Goal: Task Accomplishment & Management: Manage account settings

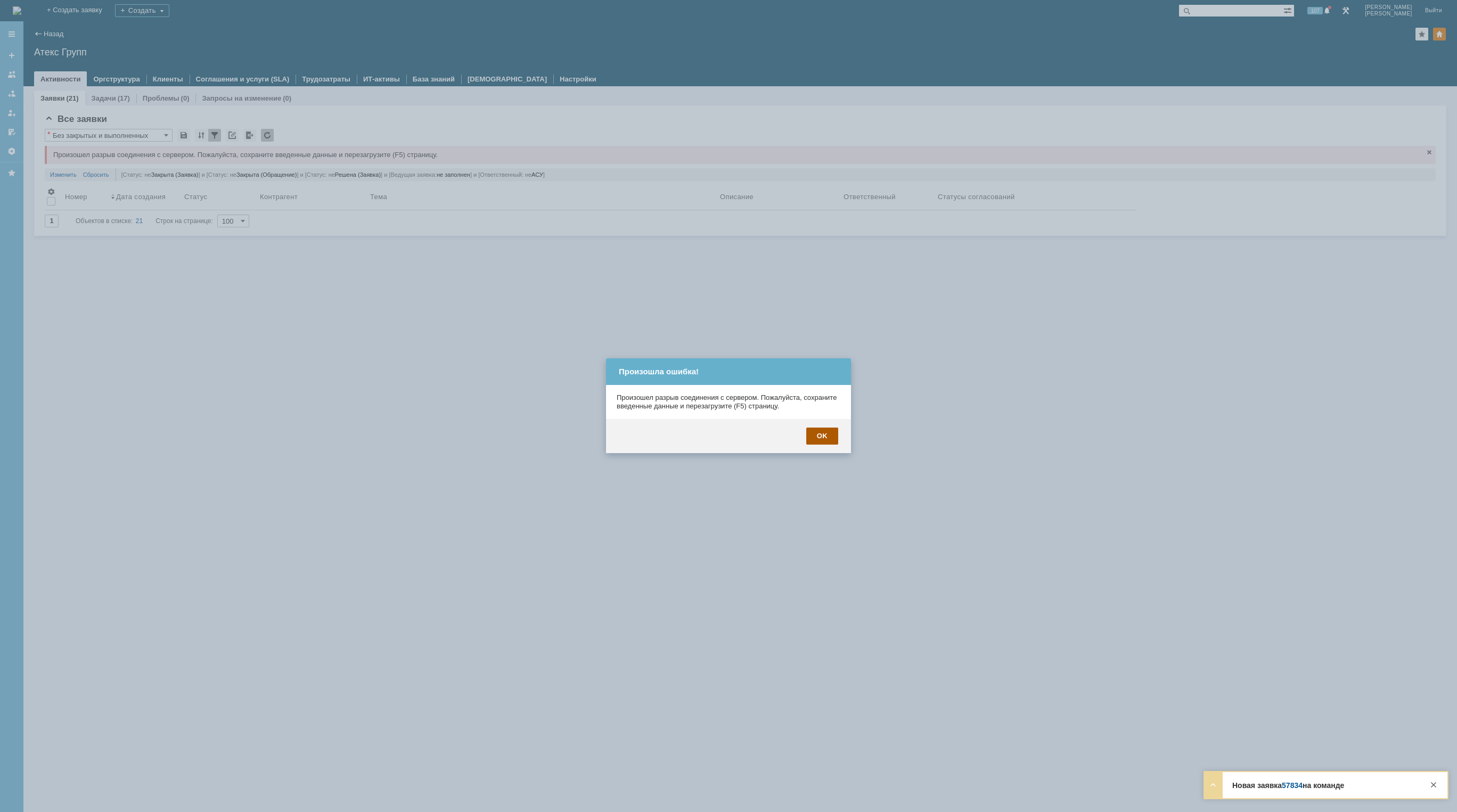
click at [818, 431] on div "OK" at bounding box center [822, 436] width 32 height 17
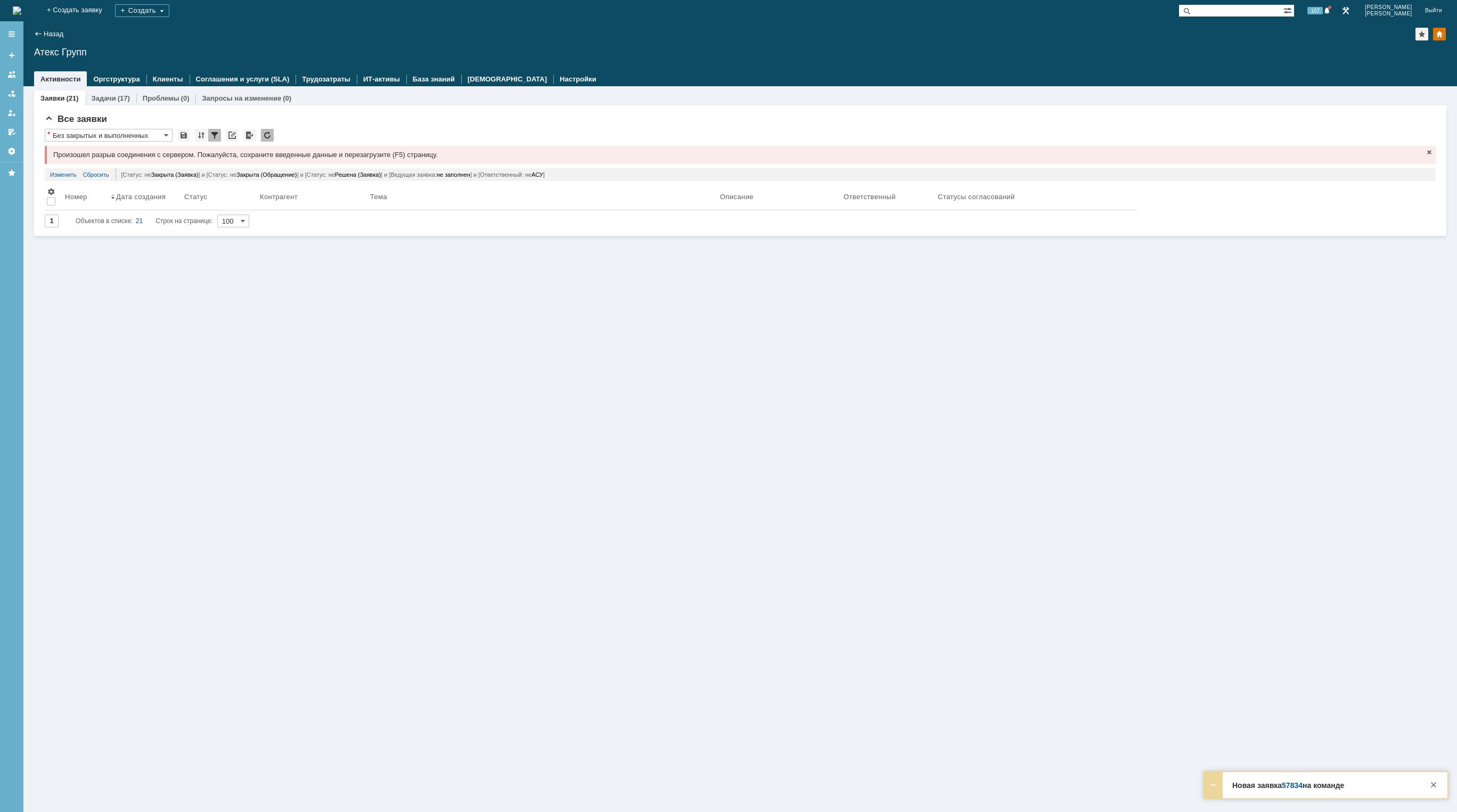
click at [22, 9] on img at bounding box center [17, 11] width 8 height 8
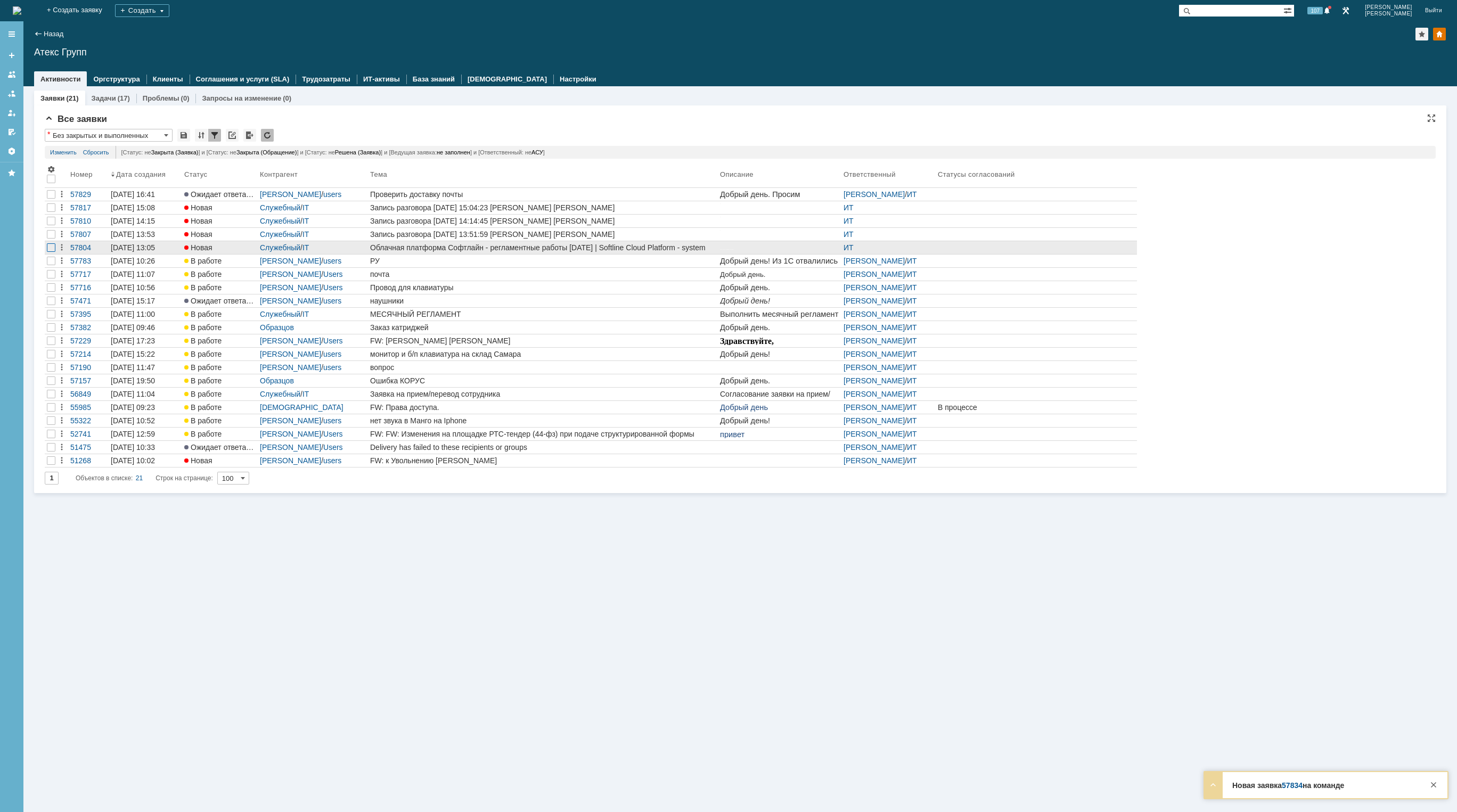
click at [52, 199] on div at bounding box center [51, 194] width 8 height 8
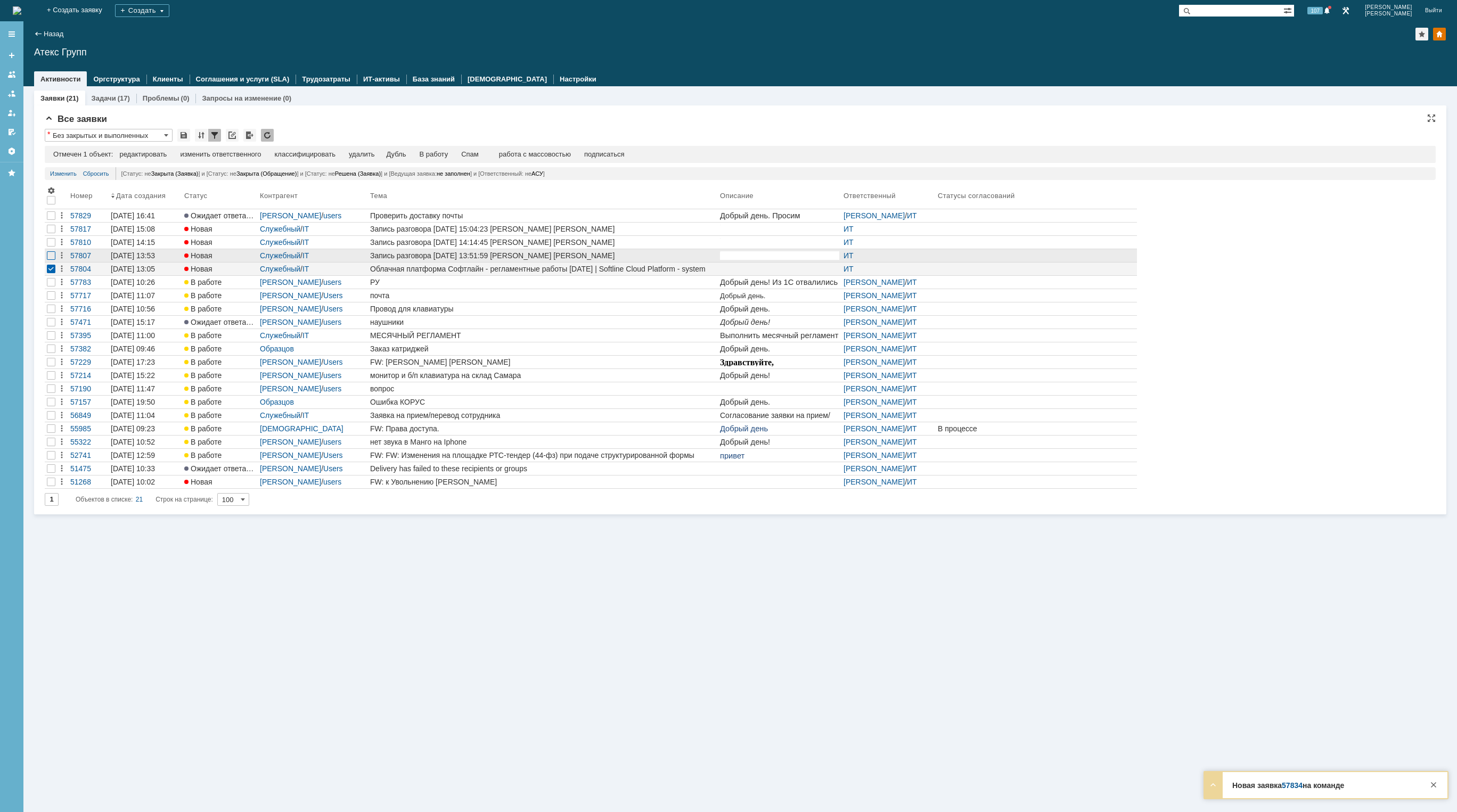
click at [50, 234] on div at bounding box center [51, 229] width 8 height 8
click at [52, 220] on div at bounding box center [51, 215] width 8 height 8
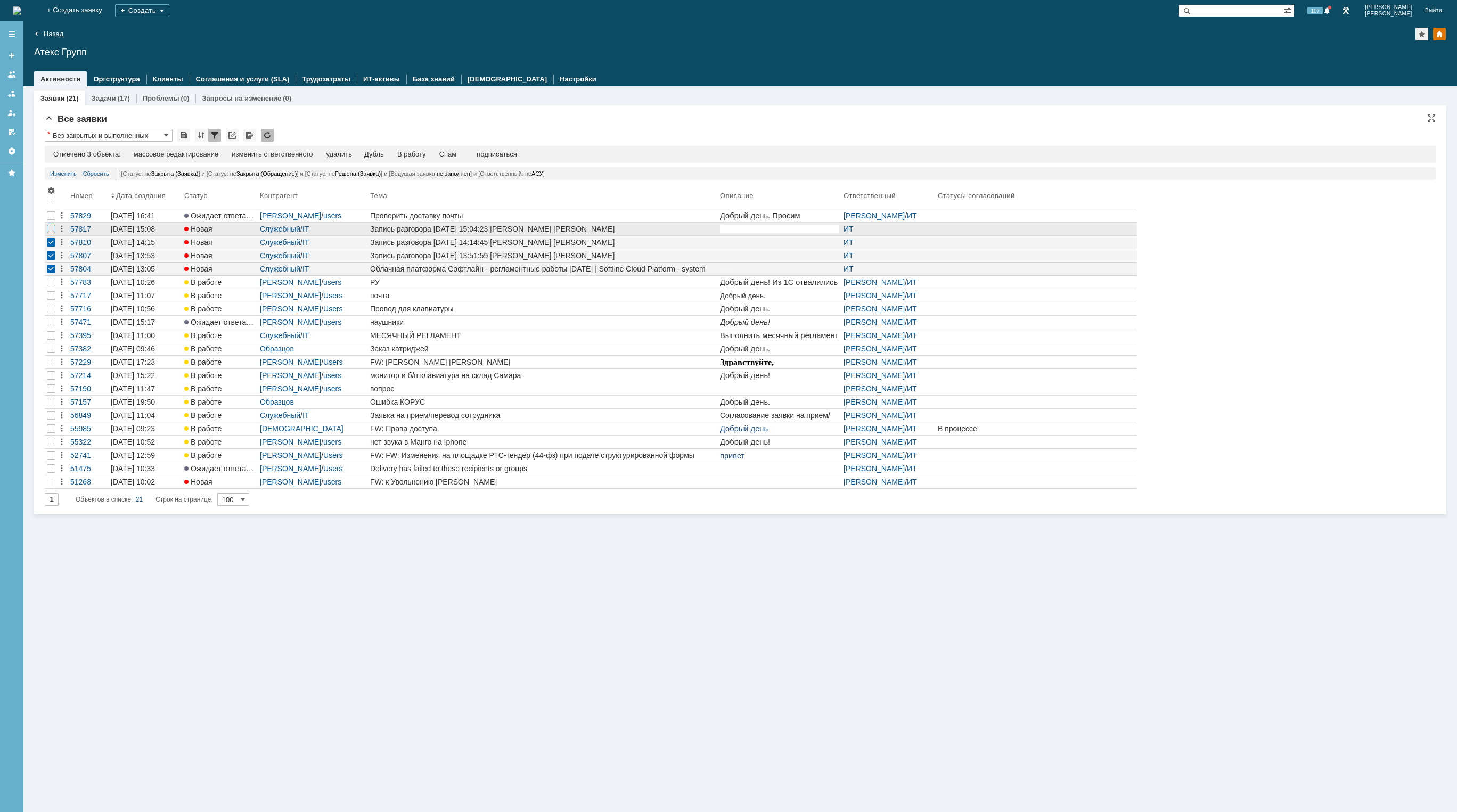
click at [55, 232] on div at bounding box center [51, 229] width 8 height 8
click at [347, 152] on div "удалить" at bounding box center [338, 155] width 26 height 8
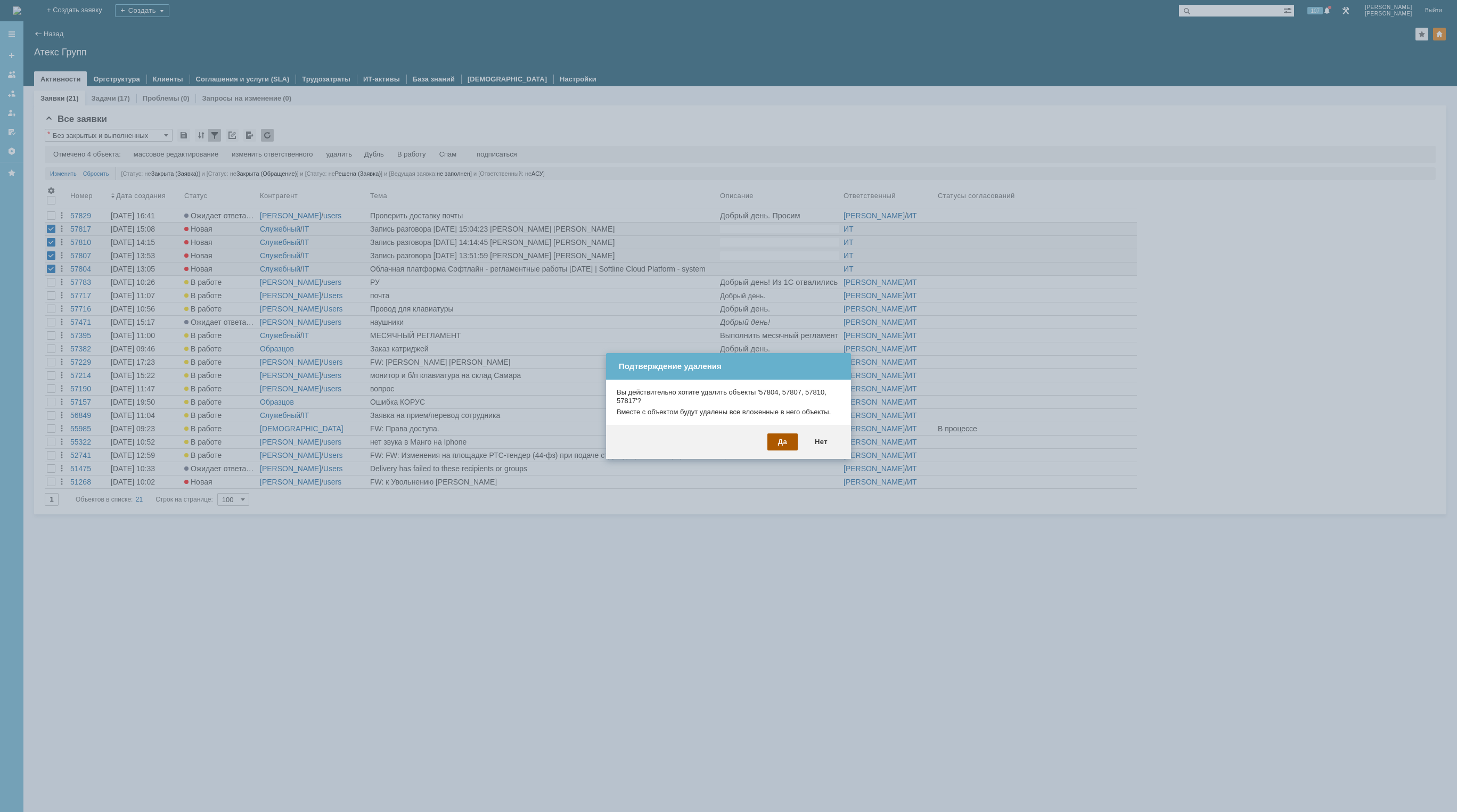
click at [785, 444] on div "Да" at bounding box center [782, 442] width 31 height 17
